Goal: Task Accomplishment & Management: Manage account settings

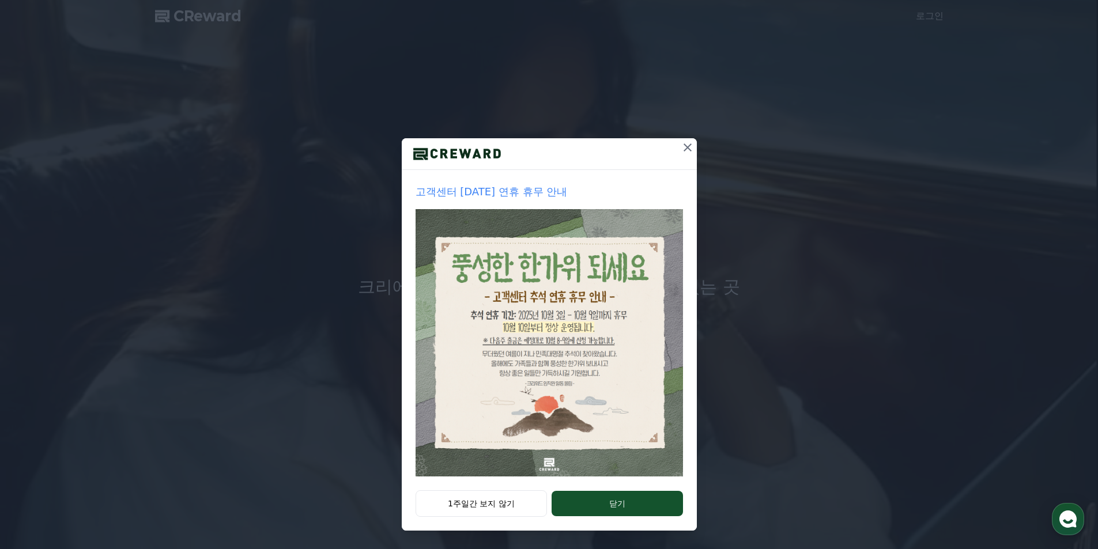
click at [685, 147] on icon at bounding box center [688, 148] width 14 height 14
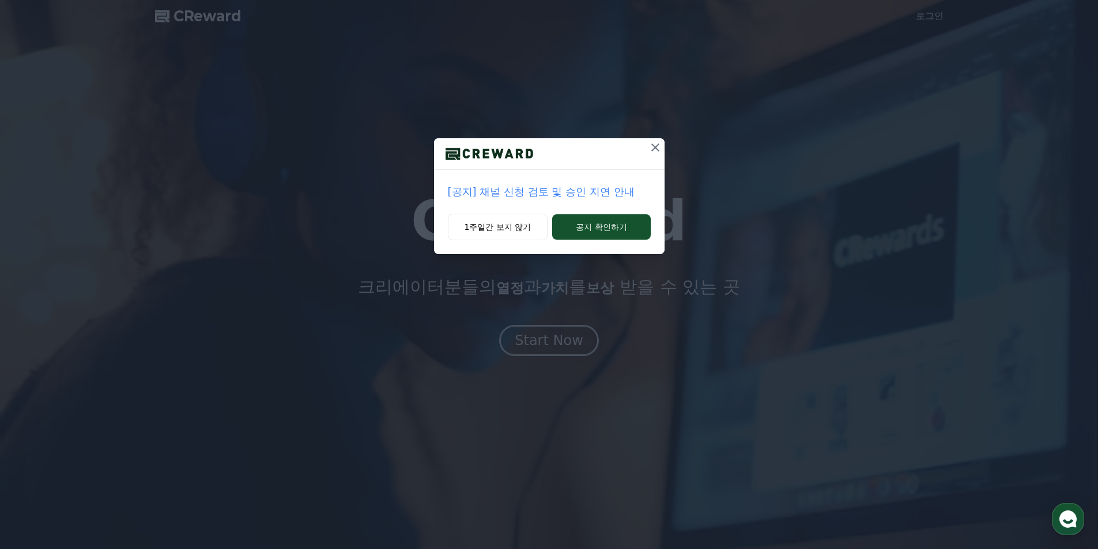
click at [656, 150] on icon at bounding box center [655, 148] width 14 height 14
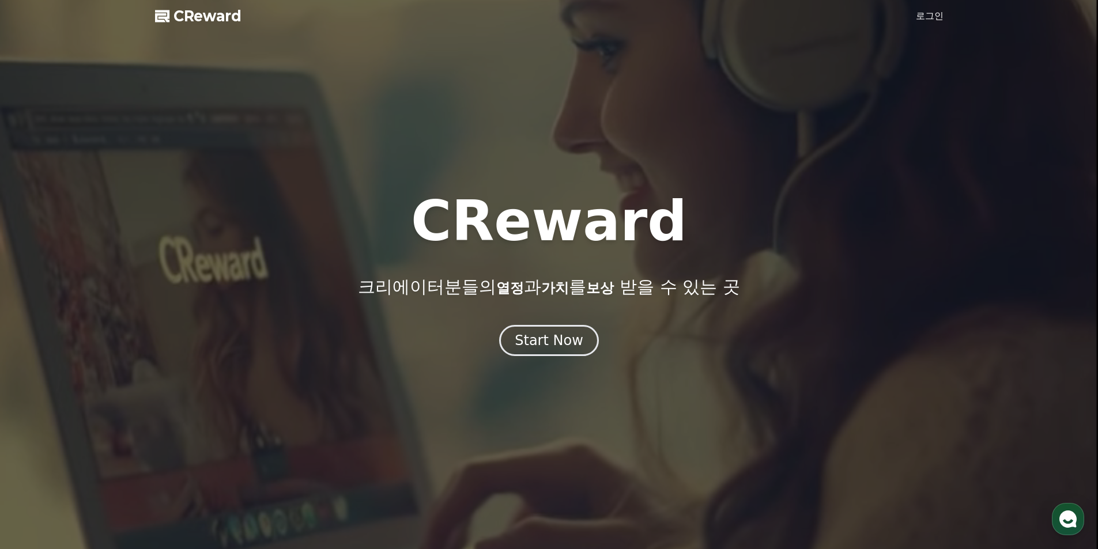
click at [926, 16] on link "로그인" at bounding box center [930, 16] width 28 height 14
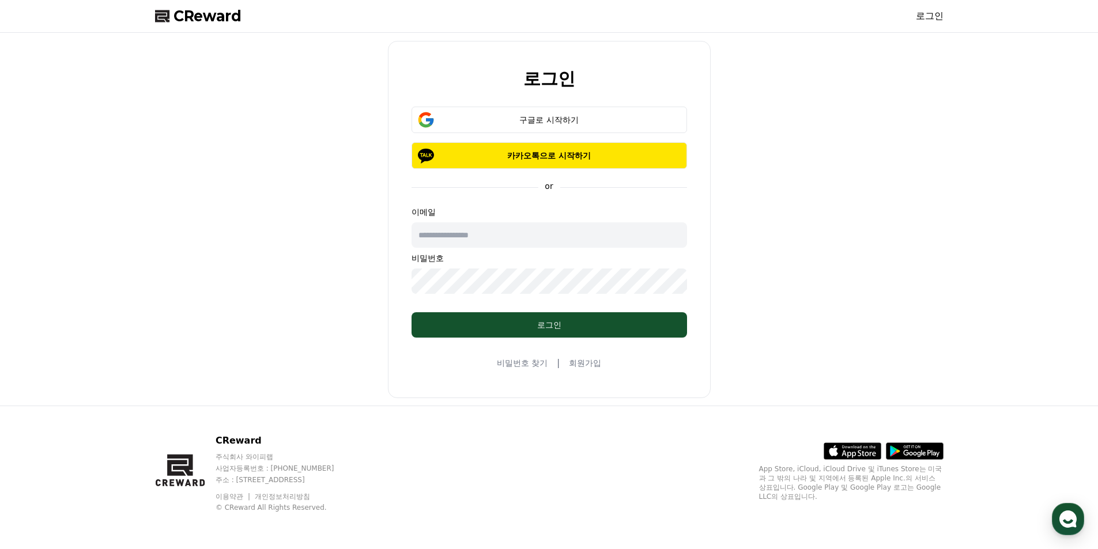
click at [484, 238] on input "text" at bounding box center [548, 234] width 275 height 25
click at [570, 112] on button "구글로 시작하기" at bounding box center [548, 120] width 275 height 27
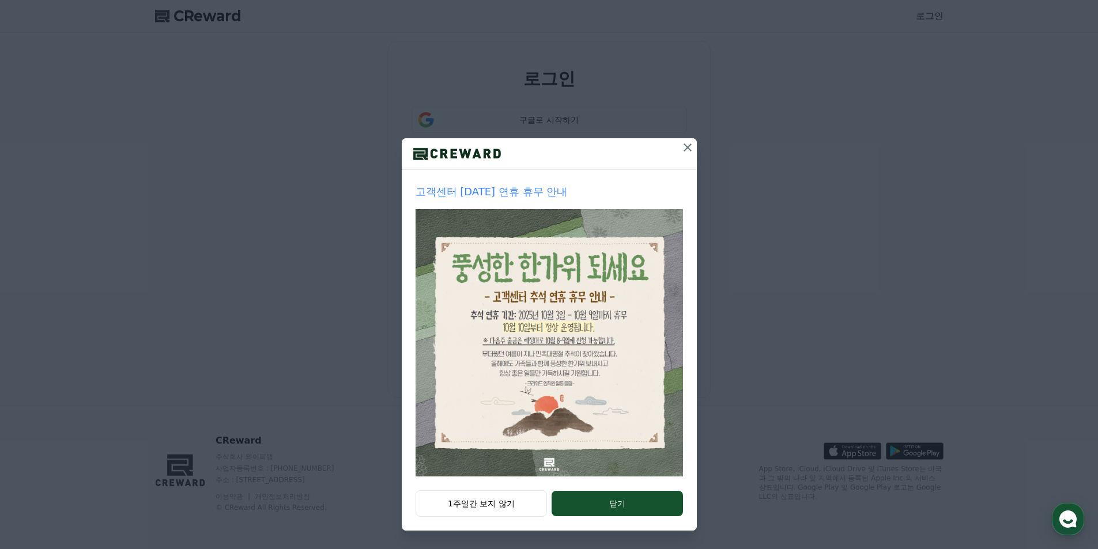
type input "*"
click at [687, 146] on icon at bounding box center [688, 148] width 14 height 14
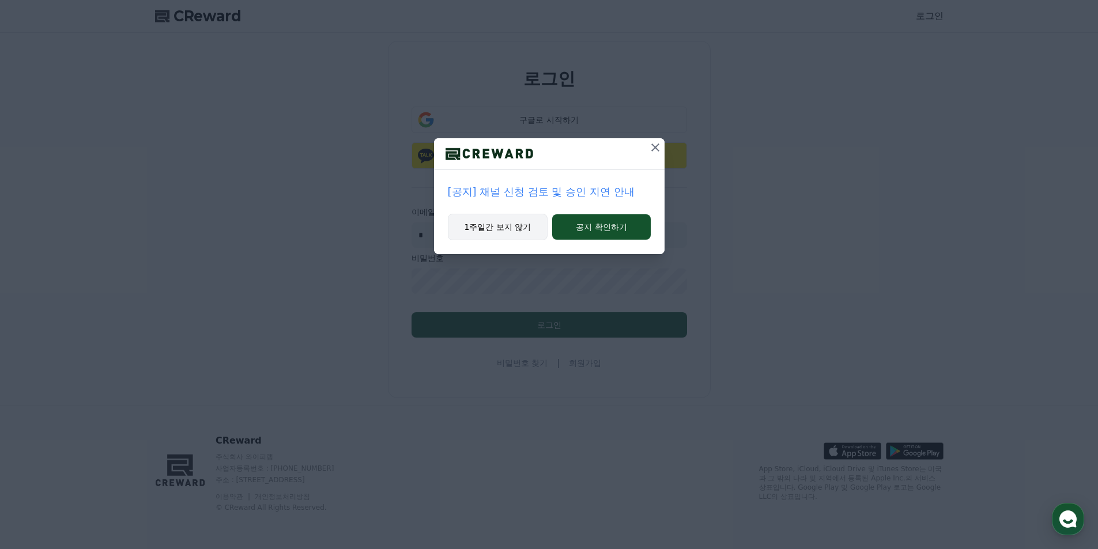
click at [513, 217] on button "1주일간 보지 않기" at bounding box center [498, 227] width 100 height 27
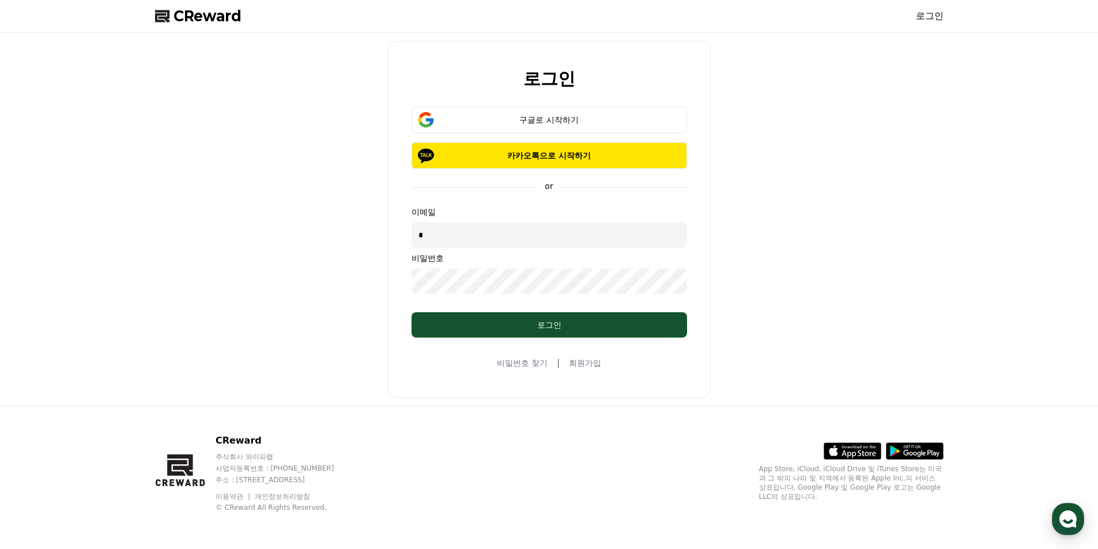
click at [497, 237] on input "*" at bounding box center [548, 234] width 275 height 25
type input "*"
type input "**********"
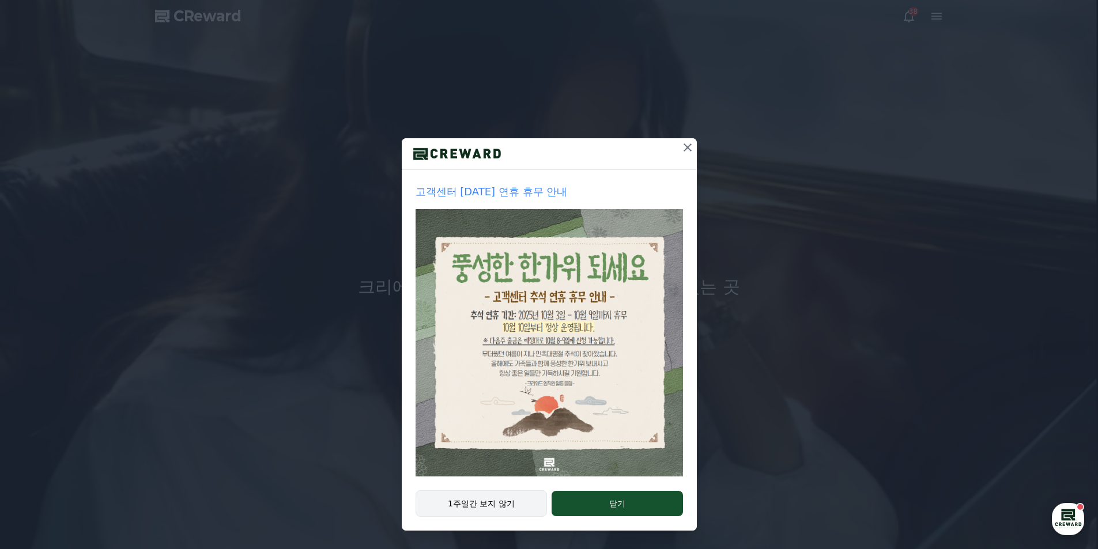
click at [486, 501] on button "1주일간 보지 않기" at bounding box center [481, 503] width 132 height 27
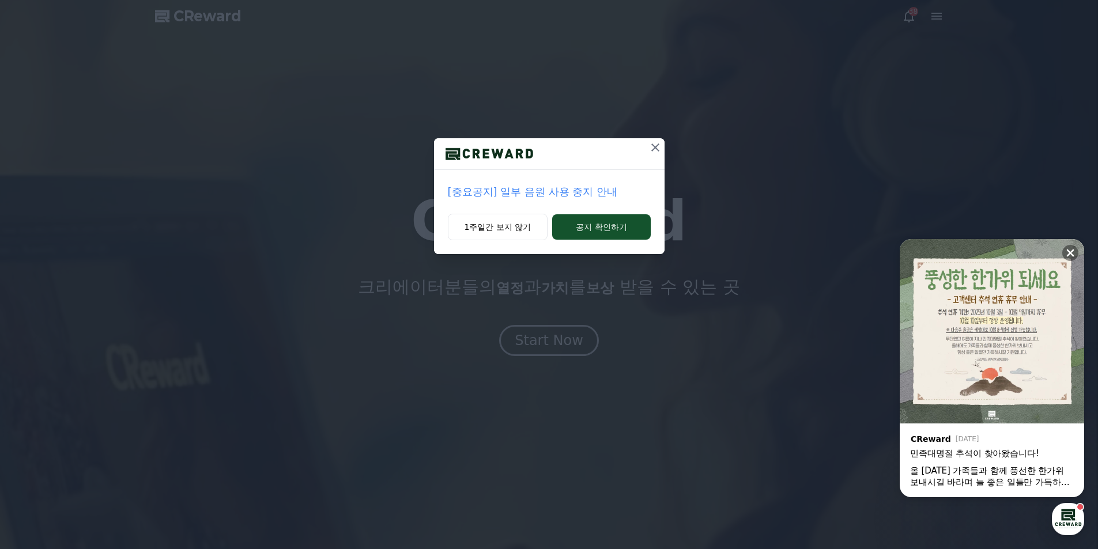
click at [652, 147] on icon at bounding box center [655, 148] width 14 height 14
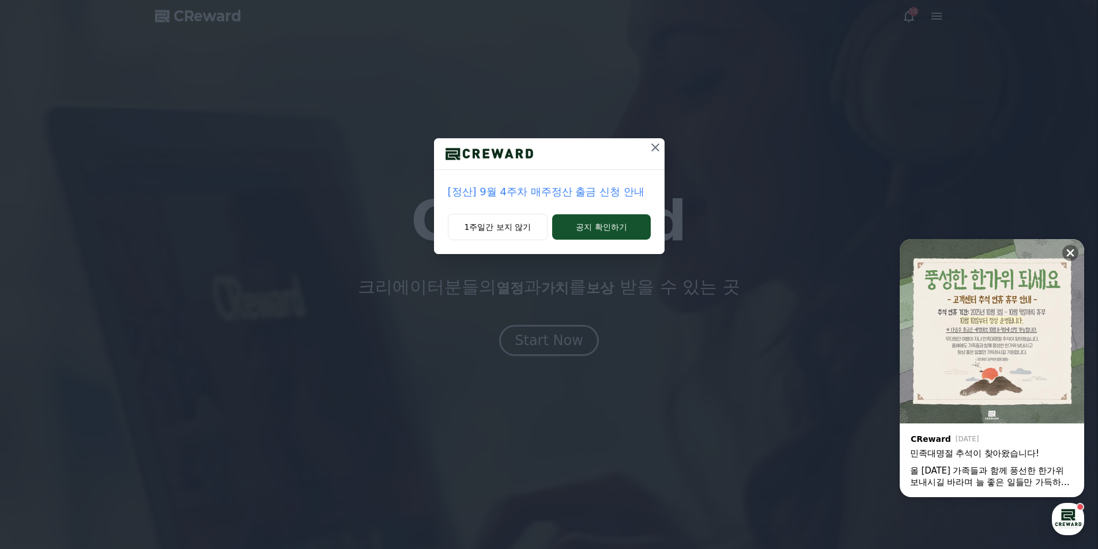
click at [657, 148] on icon at bounding box center [655, 148] width 14 height 14
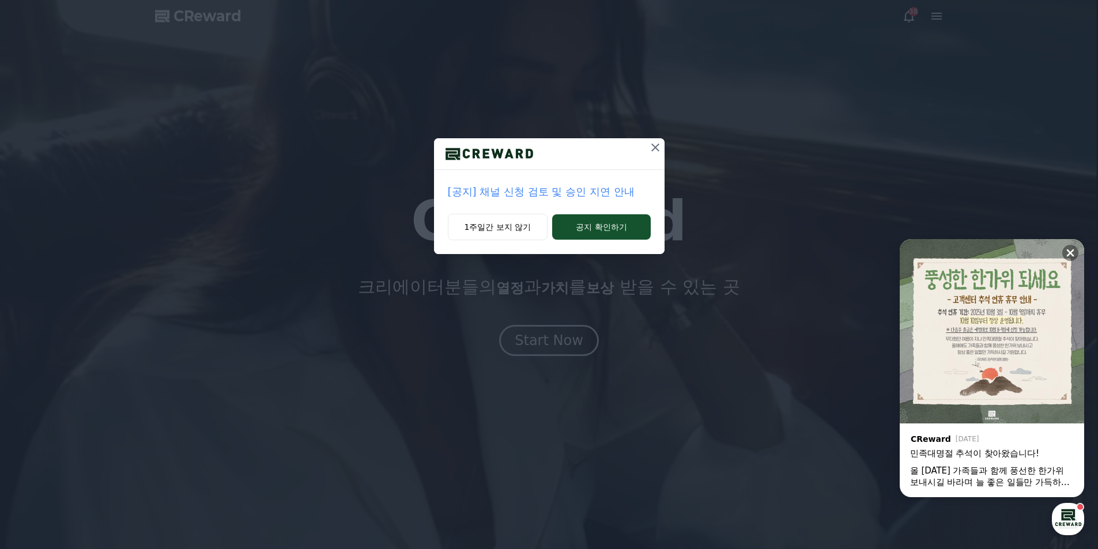
click at [654, 147] on icon at bounding box center [655, 147] width 8 height 8
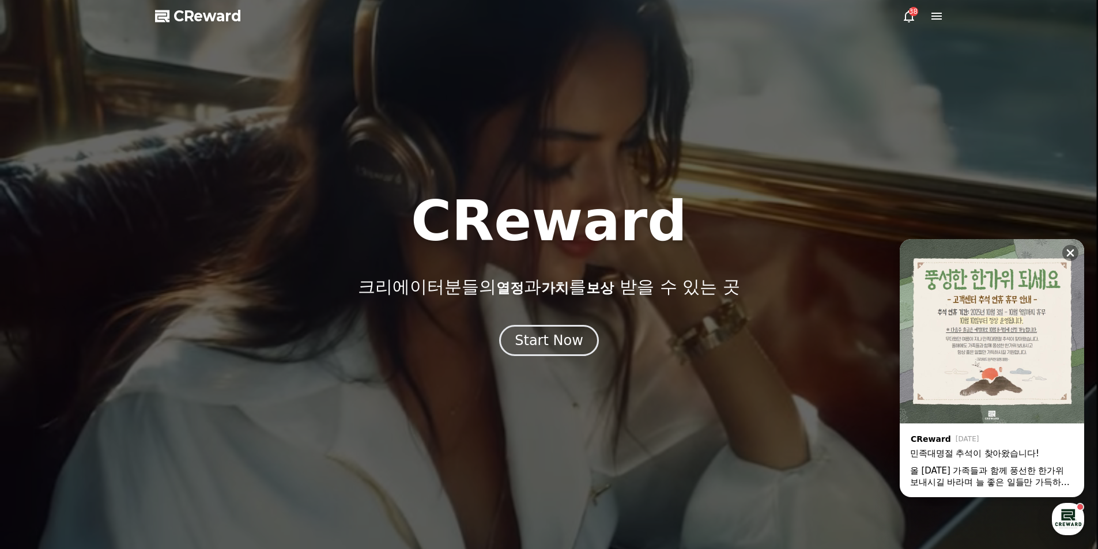
click at [654, 147] on div at bounding box center [549, 274] width 1098 height 549
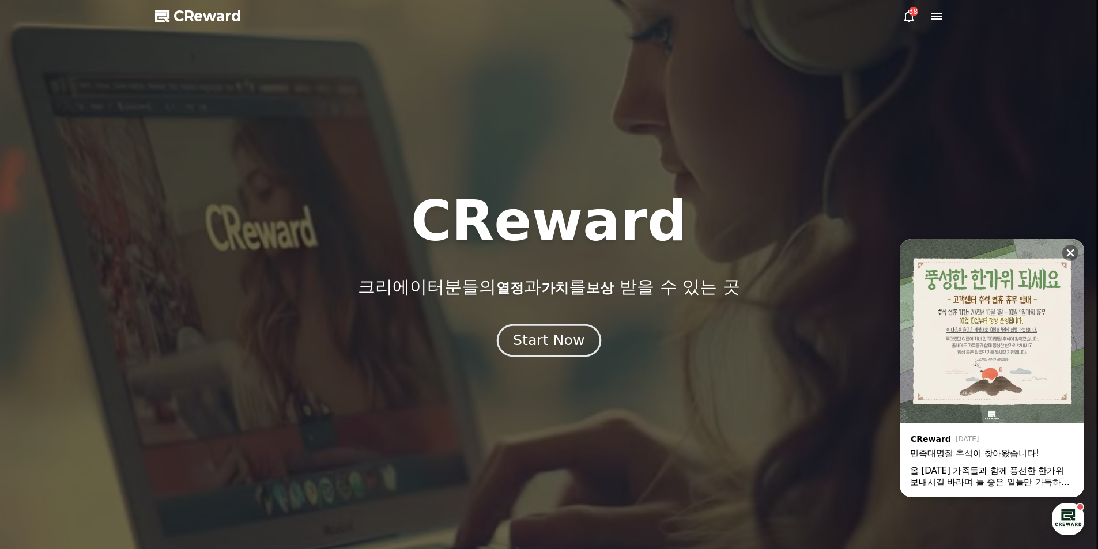
click at [560, 350] on button "Start Now" at bounding box center [549, 340] width 104 height 33
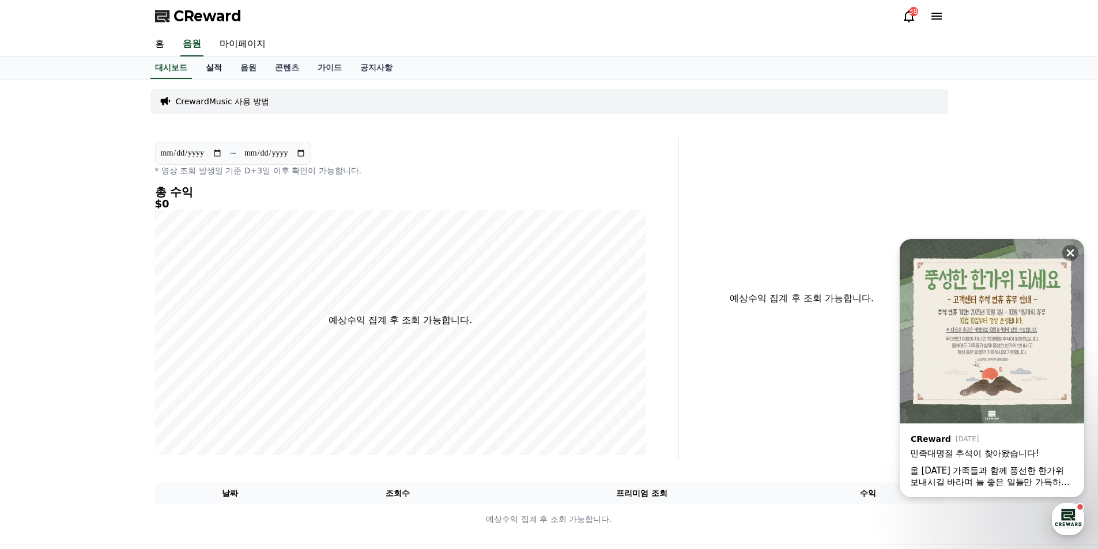
click at [212, 67] on link "실적" at bounding box center [214, 68] width 35 height 22
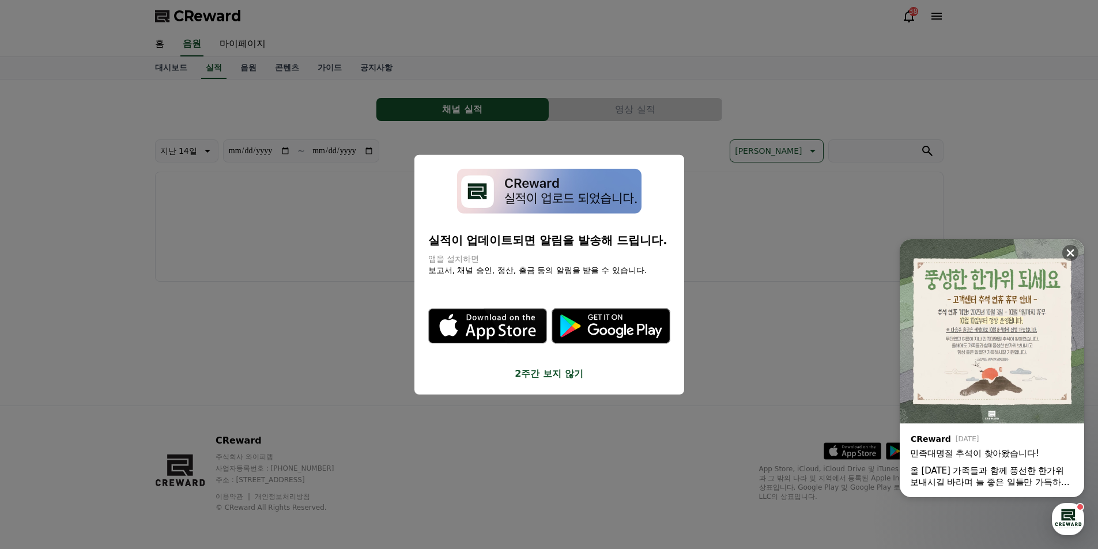
click at [736, 375] on button "close modal" at bounding box center [549, 274] width 1098 height 549
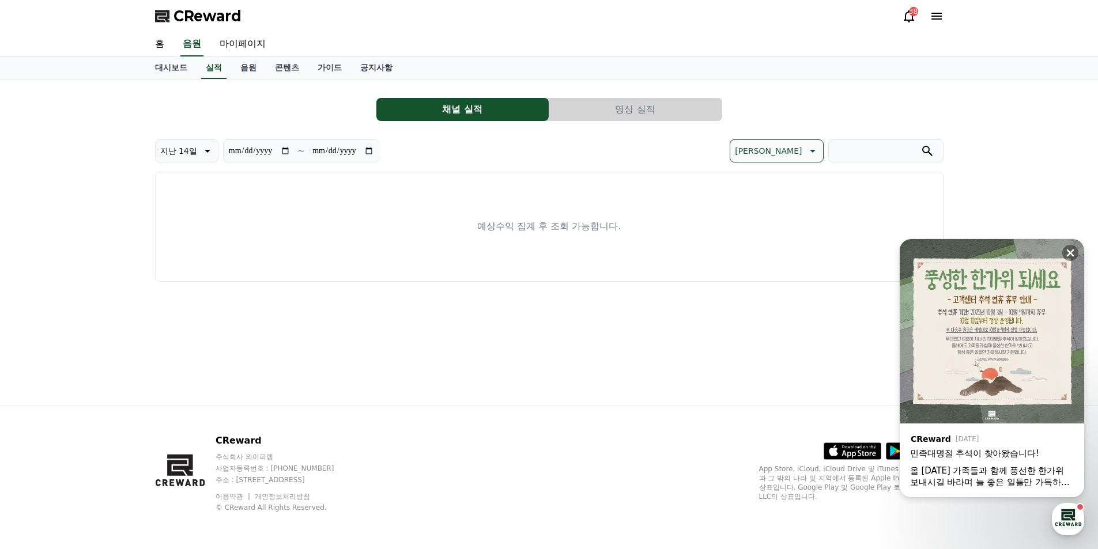
click at [663, 107] on button "영상 실적" at bounding box center [635, 109] width 172 height 23
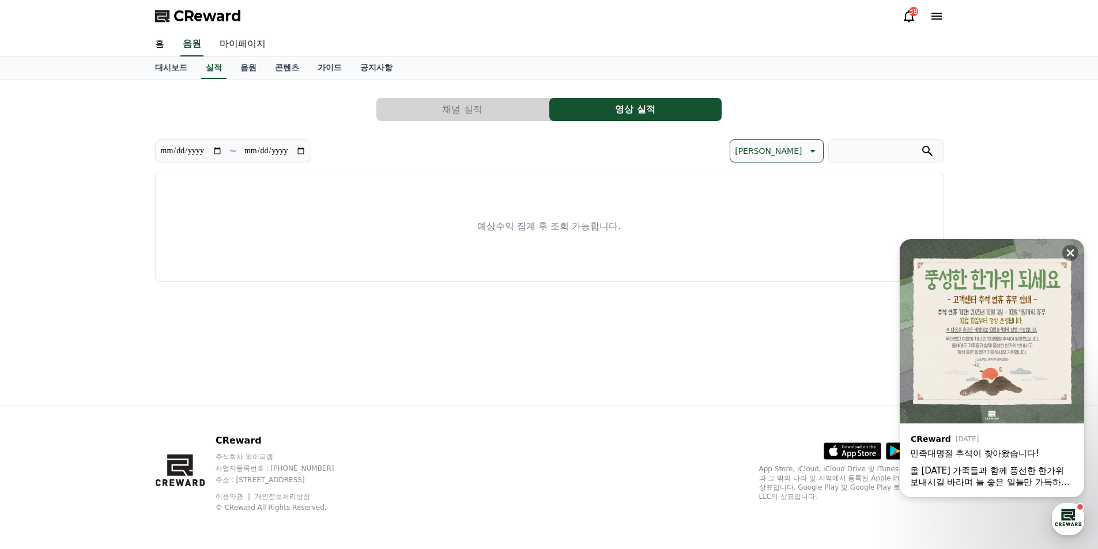
click at [232, 41] on link "마이페이지" at bounding box center [242, 44] width 65 height 24
select select "**********"
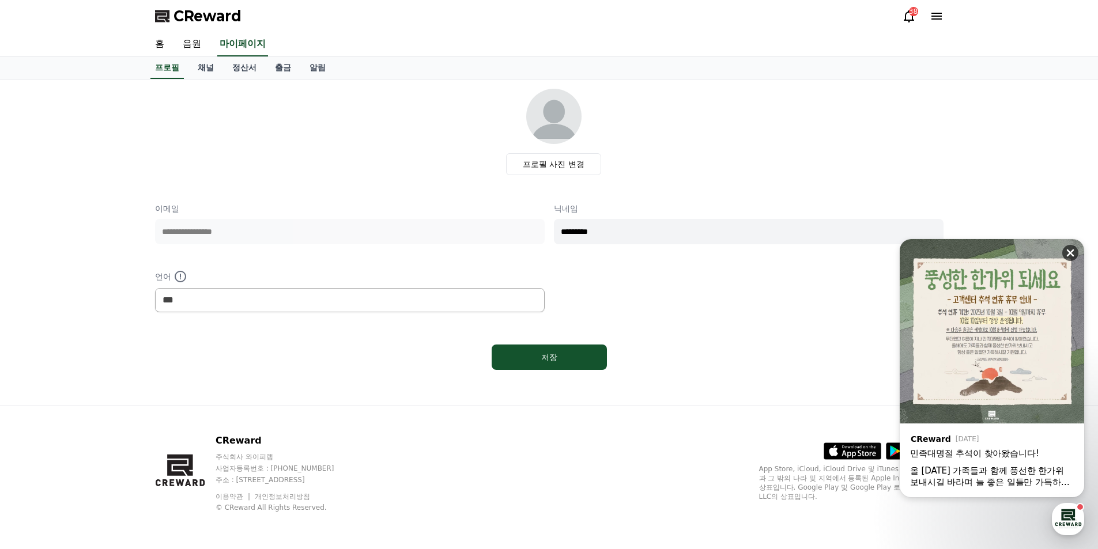
click at [1071, 250] on icon at bounding box center [1070, 253] width 12 height 12
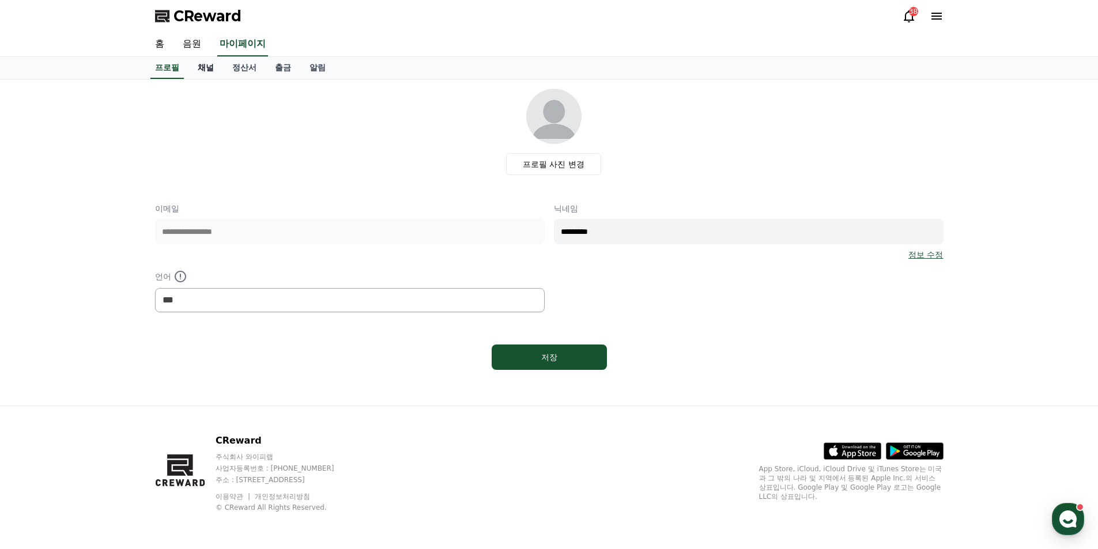
click at [208, 63] on link "채널" at bounding box center [205, 68] width 35 height 22
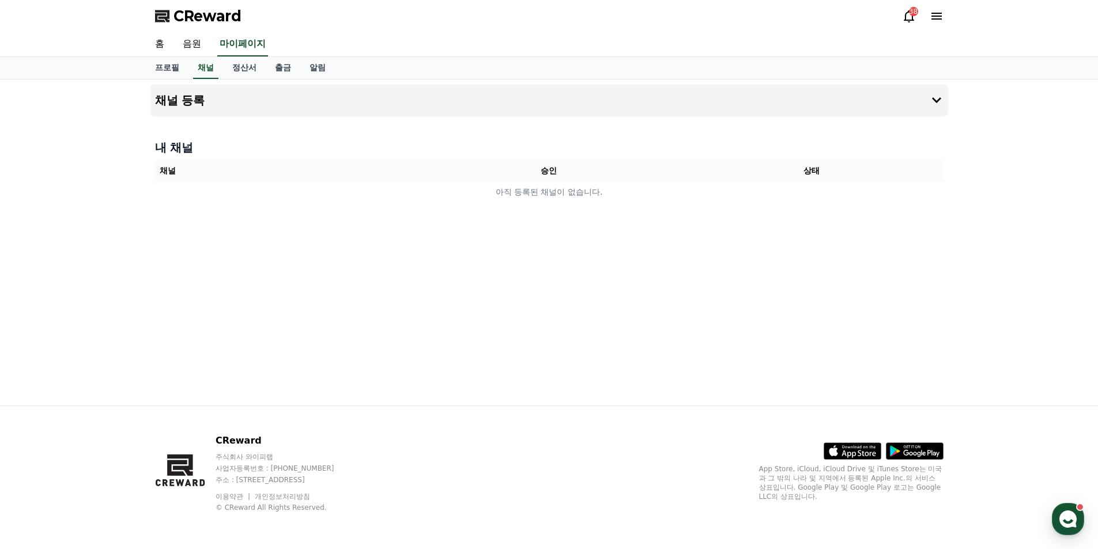
click at [913, 24] on div "38" at bounding box center [922, 16] width 41 height 18
click at [913, 17] on icon at bounding box center [909, 16] width 14 height 14
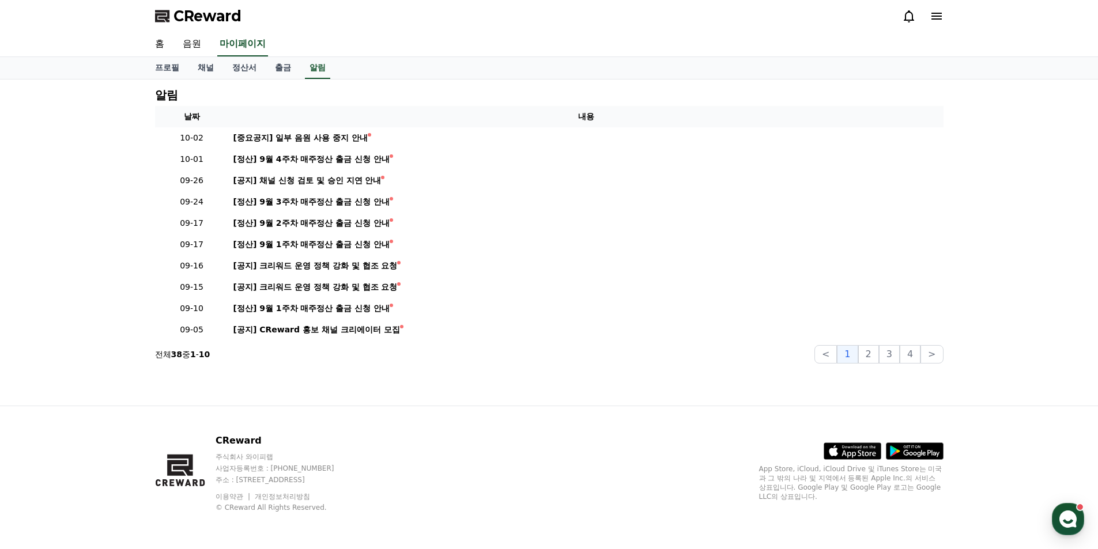
click at [904, 21] on icon at bounding box center [909, 16] width 14 height 14
click at [940, 21] on icon at bounding box center [936, 16] width 14 height 14
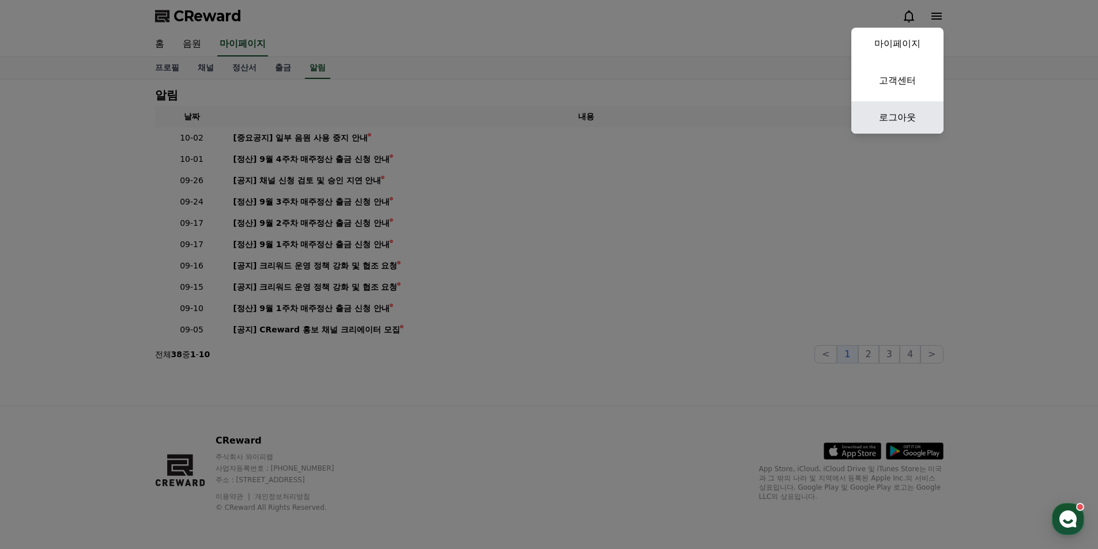
click at [912, 114] on link "로그아웃" at bounding box center [897, 117] width 92 height 32
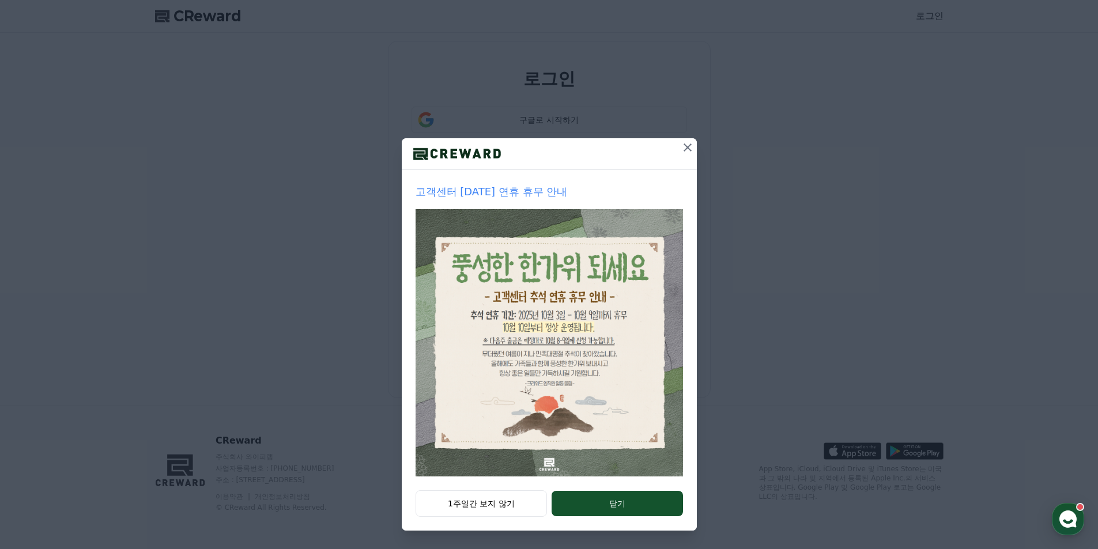
click at [685, 146] on icon at bounding box center [688, 148] width 14 height 14
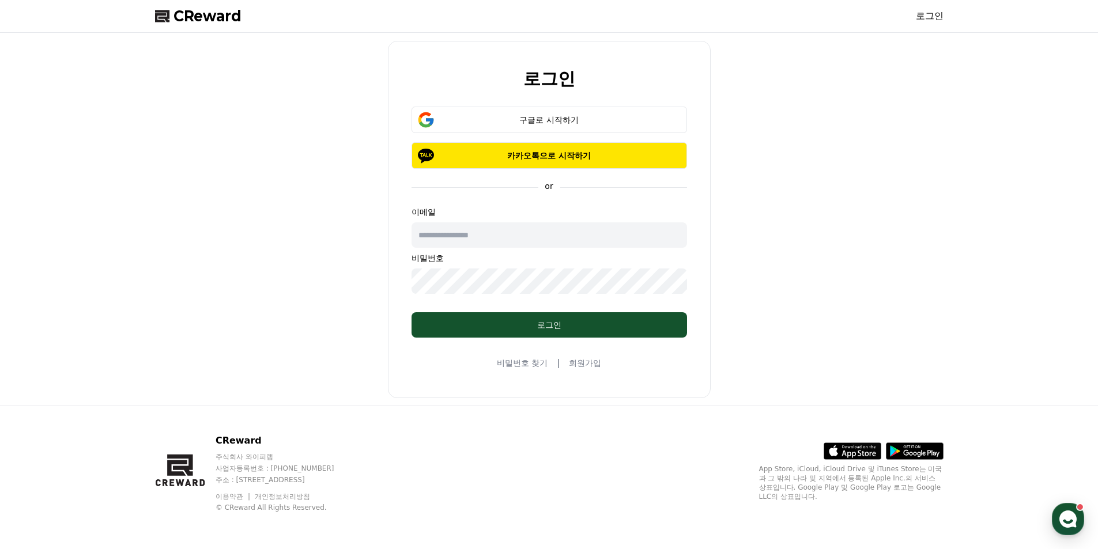
click at [489, 212] on p "이메일" at bounding box center [548, 212] width 275 height 12
click at [485, 235] on input "text" at bounding box center [548, 234] width 275 height 25
click at [608, 116] on div "구글로 시작하기" at bounding box center [549, 120] width 242 height 12
